Goal: Information Seeking & Learning: Compare options

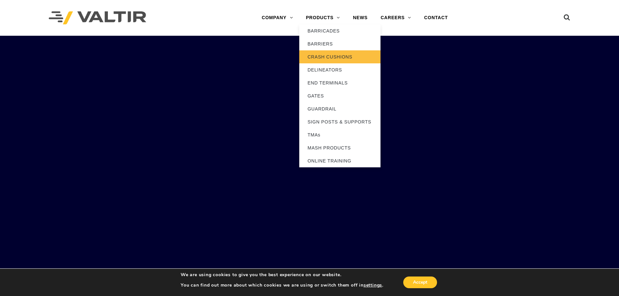
click at [332, 58] on link "CRASH CUSHIONS" at bounding box center [339, 56] width 81 height 13
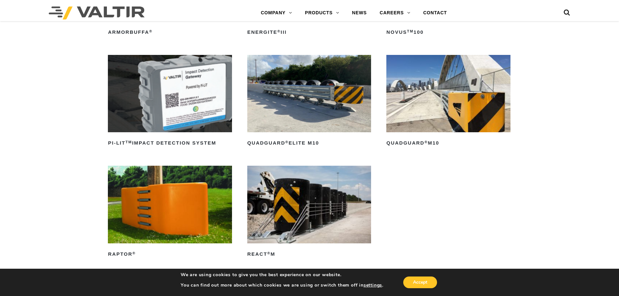
scroll to position [97, 0]
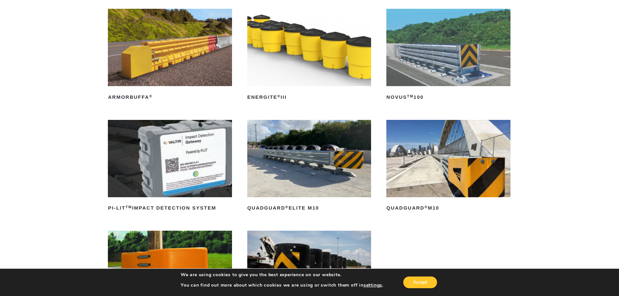
click at [179, 63] on img at bounding box center [170, 47] width 124 height 77
click at [308, 180] on img at bounding box center [309, 158] width 124 height 77
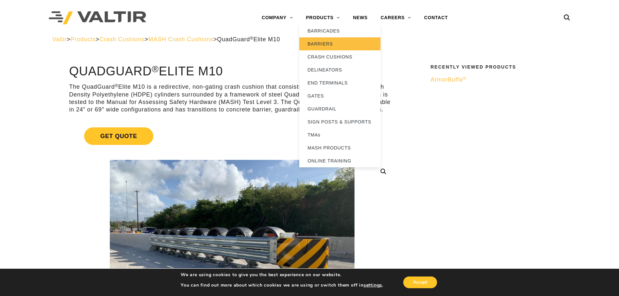
click at [325, 40] on link "BARRIERS" at bounding box center [339, 43] width 81 height 13
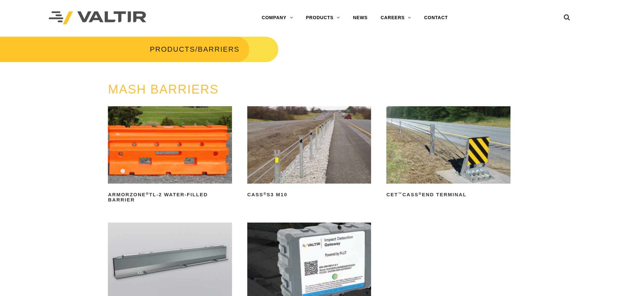
scroll to position [97, 0]
click at [186, 222] on img at bounding box center [170, 260] width 124 height 77
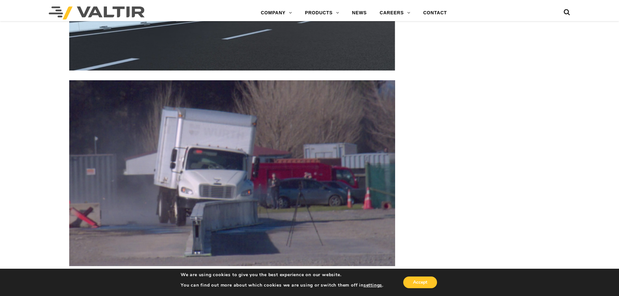
scroll to position [1559, 0]
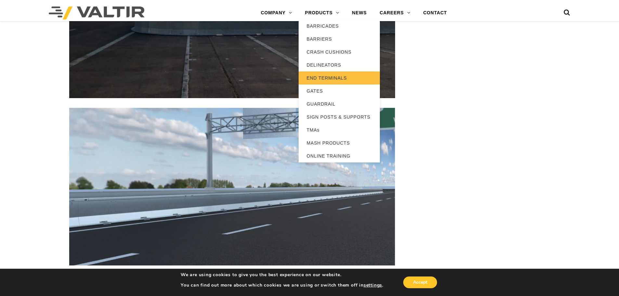
click at [318, 80] on link "END TERMINALS" at bounding box center [338, 77] width 81 height 13
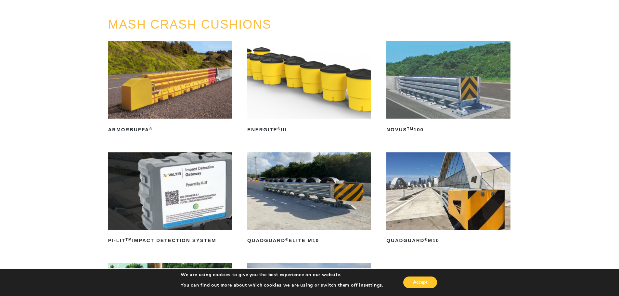
scroll to position [97, 0]
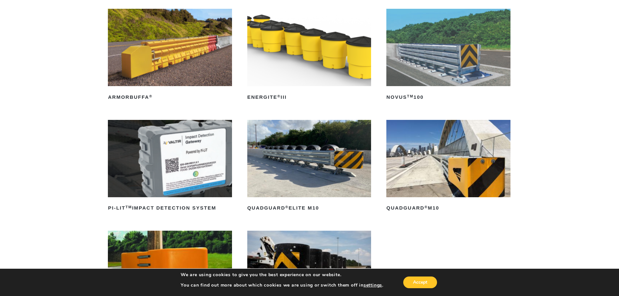
click at [443, 178] on img at bounding box center [448, 158] width 124 height 77
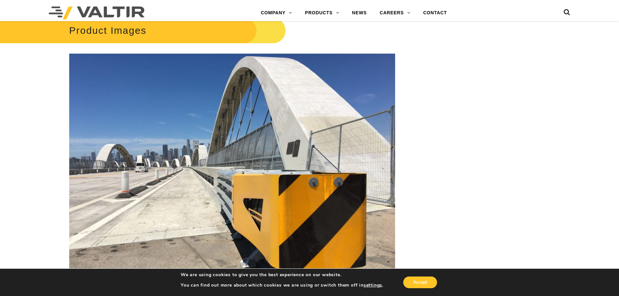
scroll to position [1039, 0]
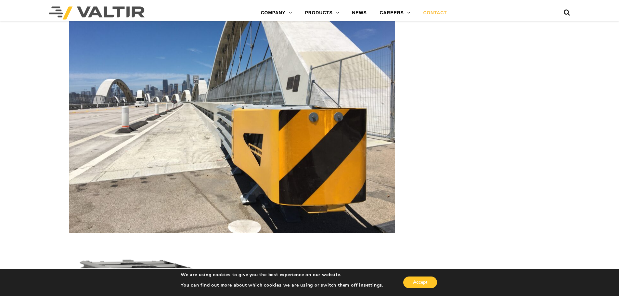
click at [431, 13] on link "CONTACT" at bounding box center [434, 12] width 37 height 13
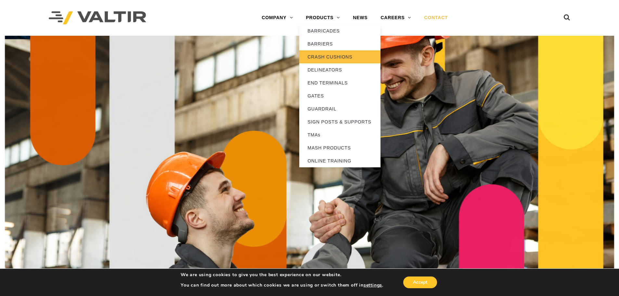
click at [331, 56] on link "CRASH CUSHIONS" at bounding box center [339, 56] width 81 height 13
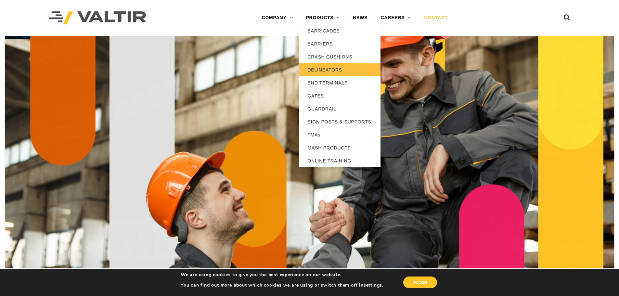
click at [332, 67] on link "DELINEATORS" at bounding box center [339, 69] width 81 height 13
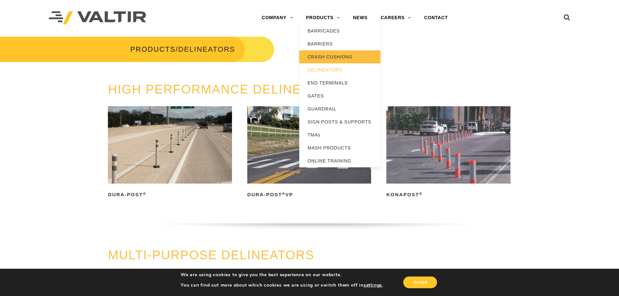
click at [321, 56] on link "CRASH CUSHIONS" at bounding box center [339, 56] width 81 height 13
